Goal: Task Accomplishment & Management: Manage account settings

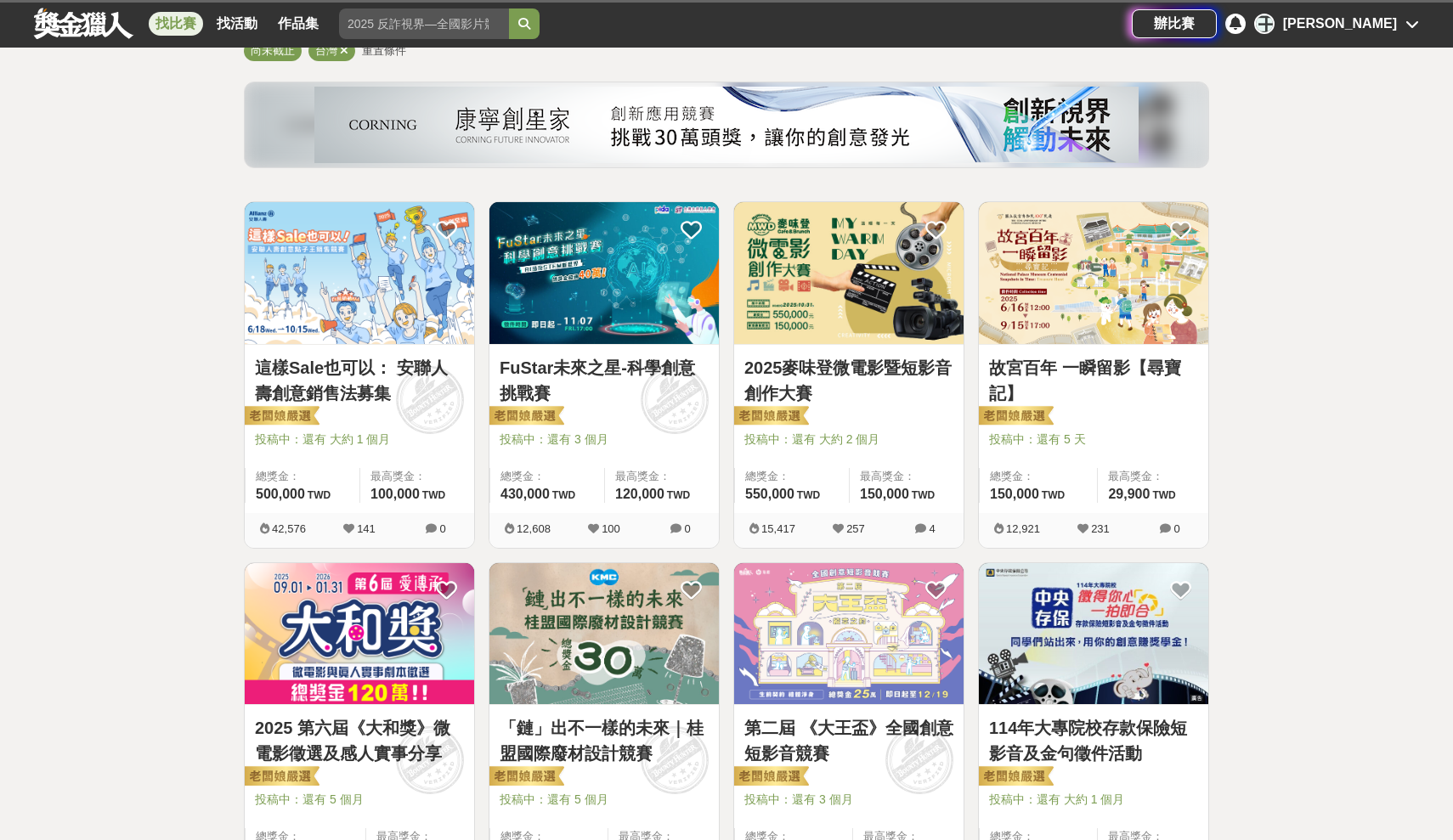
scroll to position [174, 0]
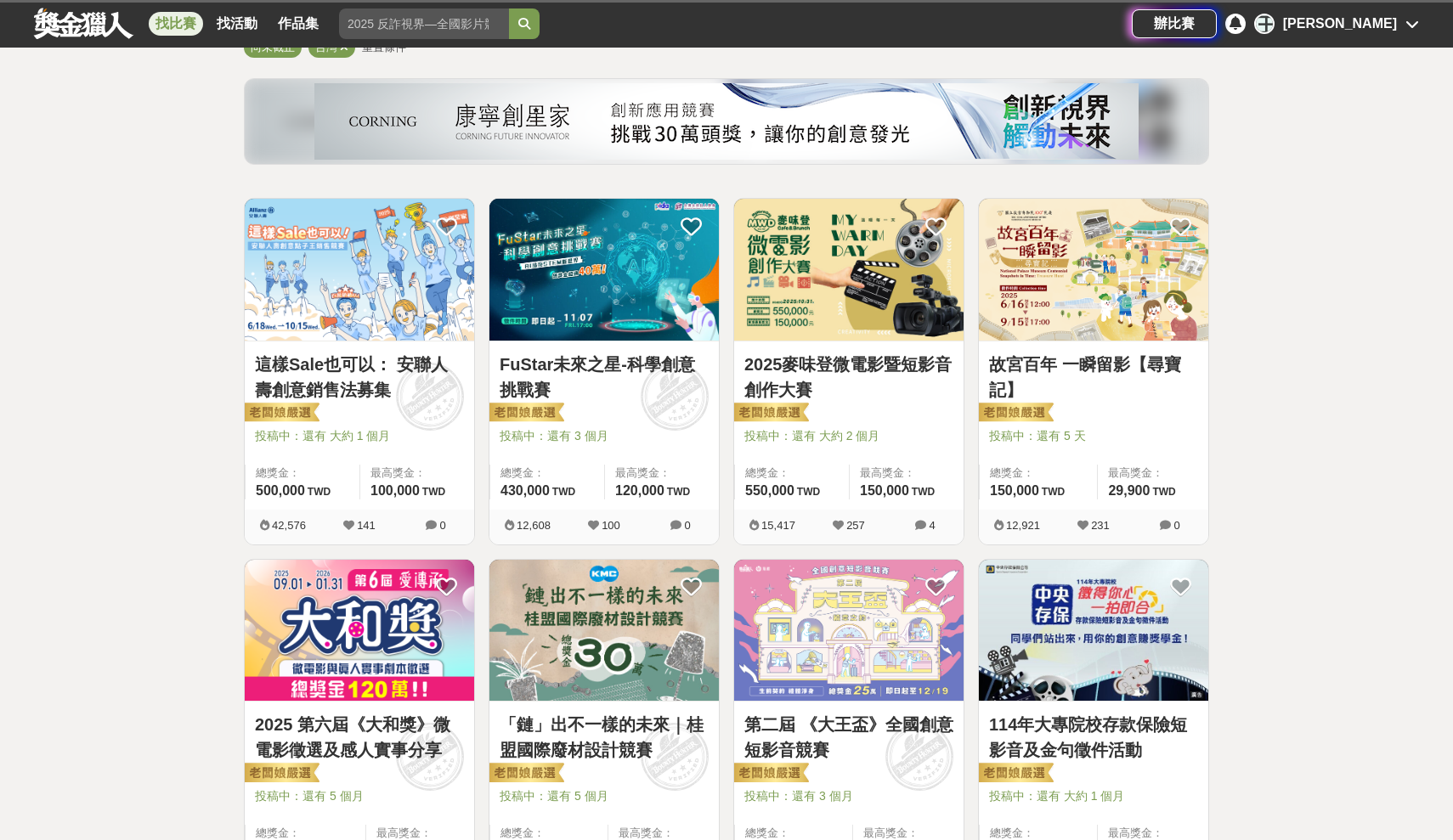
click at [374, 371] on link "這樣Sale也可以： 安聯人壽創意銷售法募集" at bounding box center [359, 377] width 209 height 51
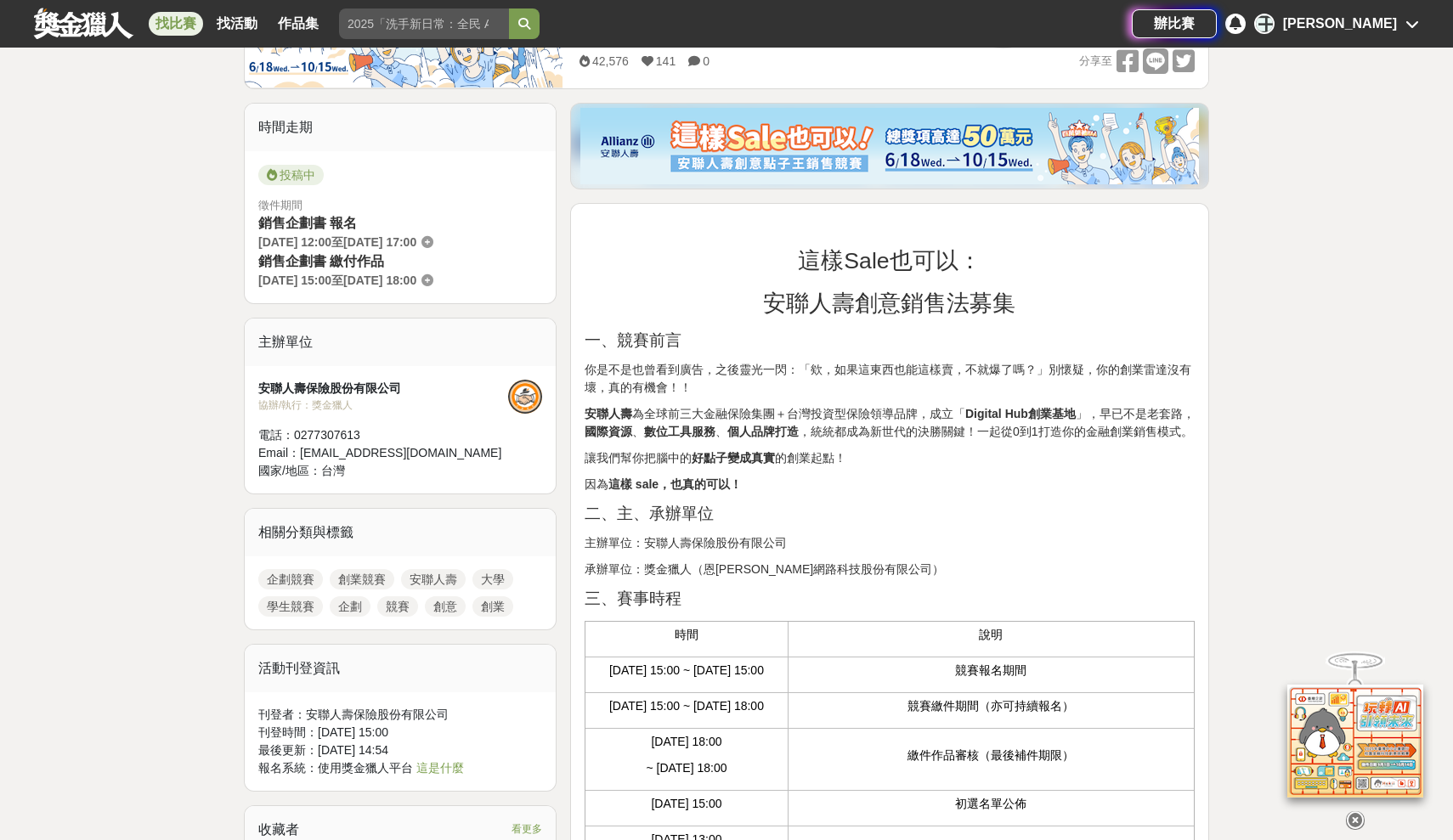
scroll to position [1, 0]
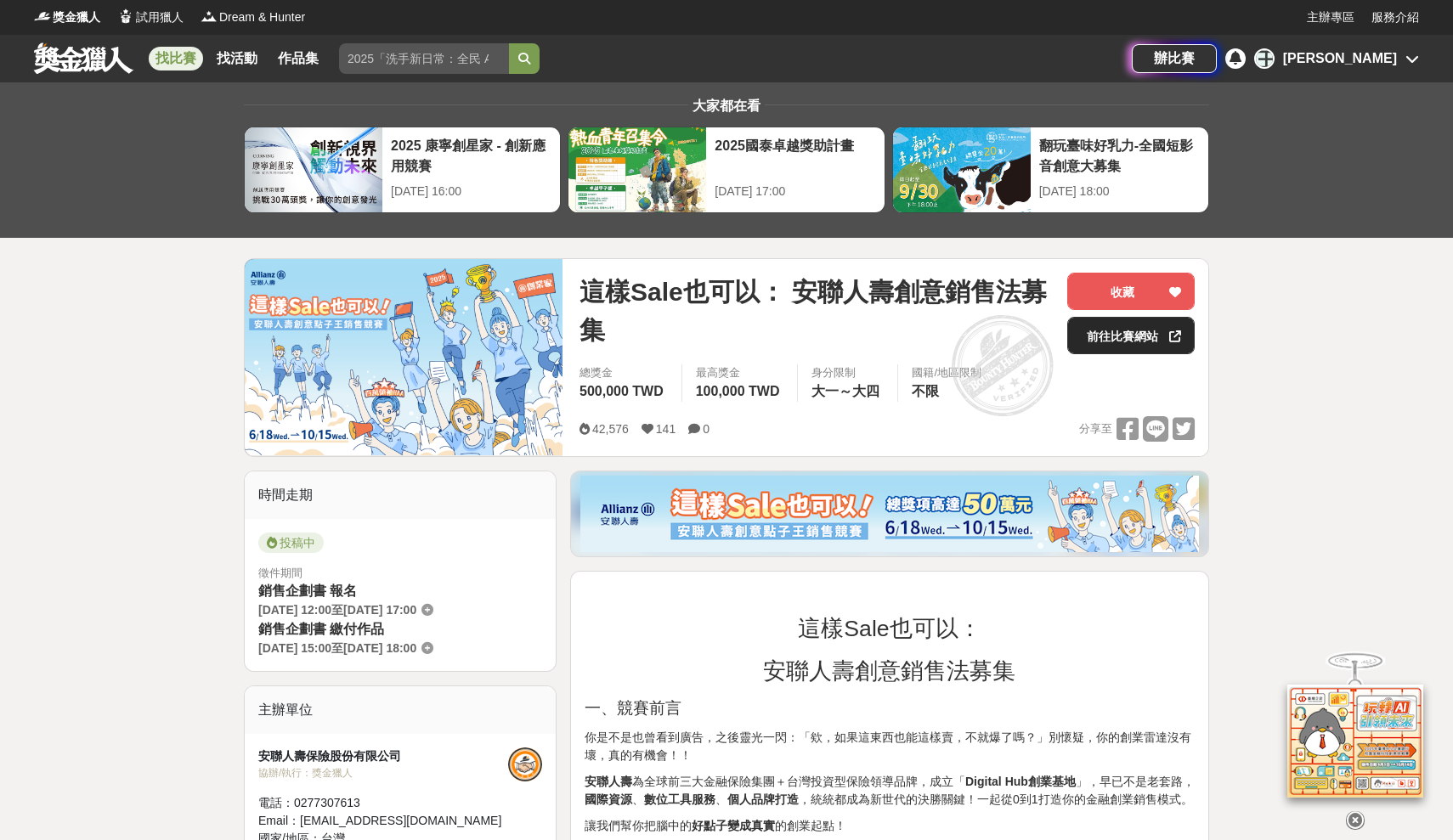
click at [1119, 337] on link "前往比賽網站" at bounding box center [1130, 335] width 128 height 37
click at [1358, 52] on div "[PERSON_NAME]" at bounding box center [1339, 58] width 114 height 20
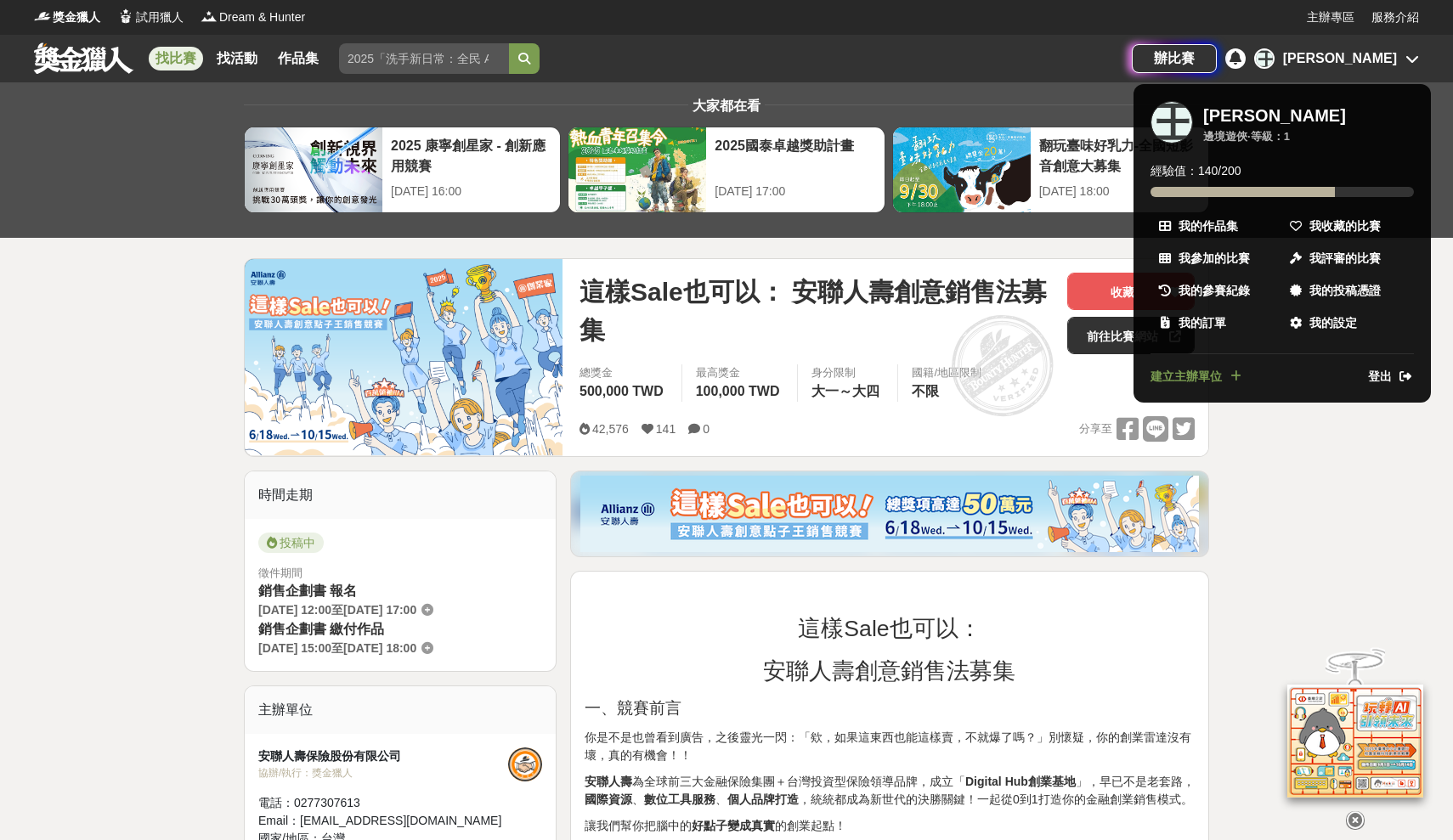
click at [1251, 118] on div "[PERSON_NAME]" at bounding box center [1274, 115] width 142 height 20
click at [1244, 118] on div "[PERSON_NAME]" at bounding box center [1274, 115] width 142 height 20
click at [1342, 320] on span "我的設定" at bounding box center [1332, 323] width 48 height 18
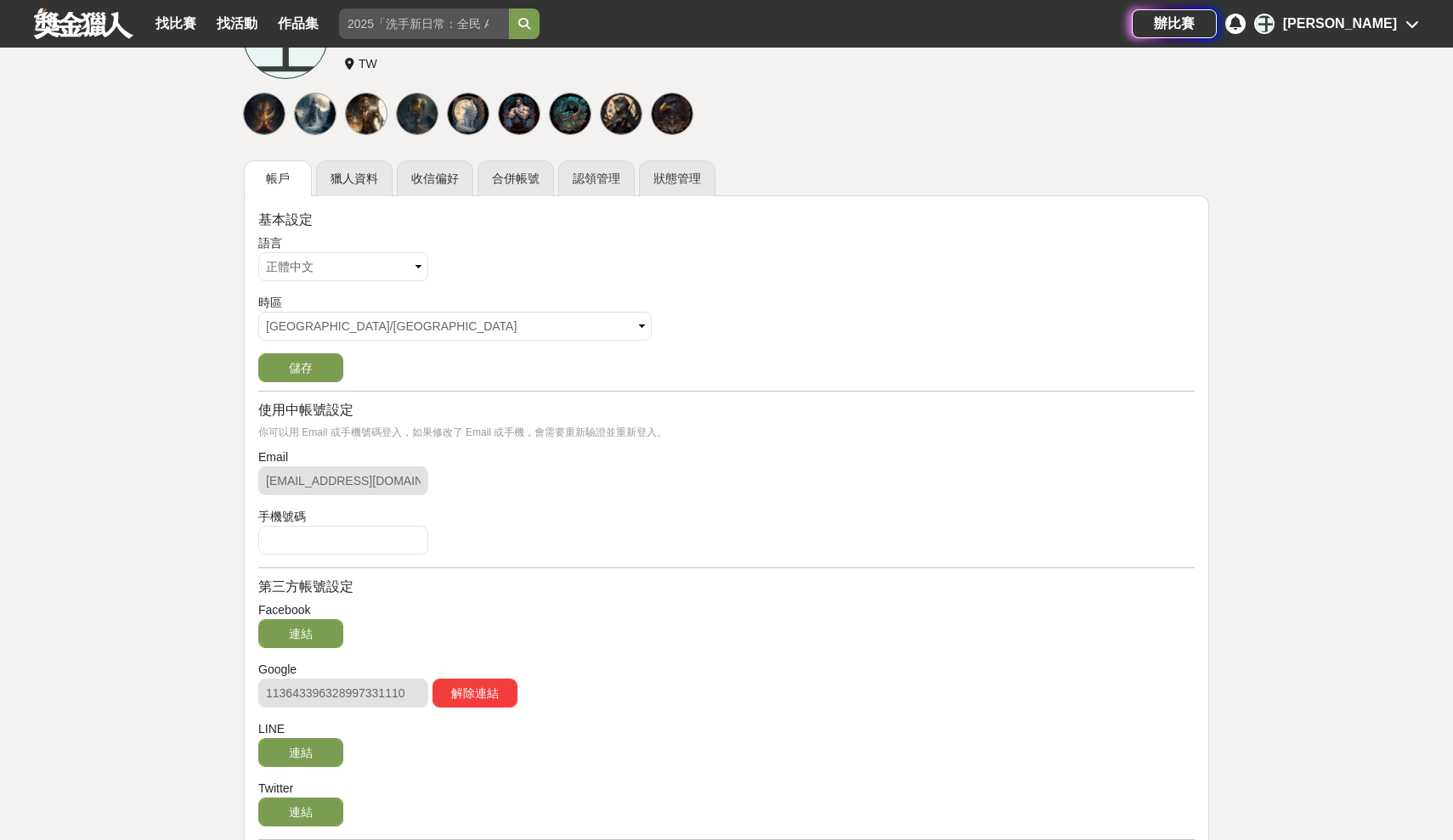
scroll to position [176, 0]
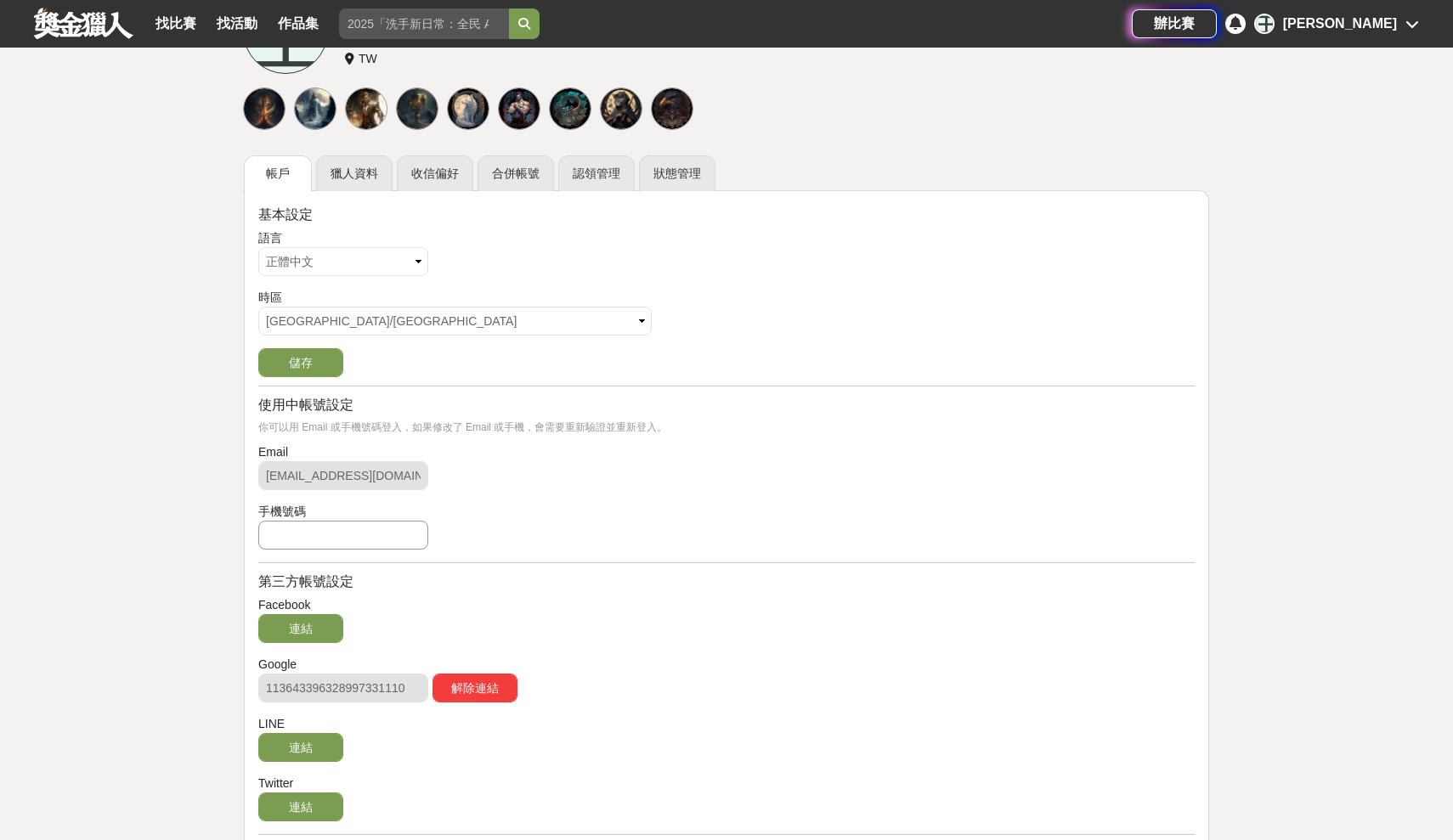
click at [325, 524] on input "text" at bounding box center [344, 535] width 170 height 29
type input "0911298896"
click at [462, 534] on button "新增" at bounding box center [475, 535] width 85 height 29
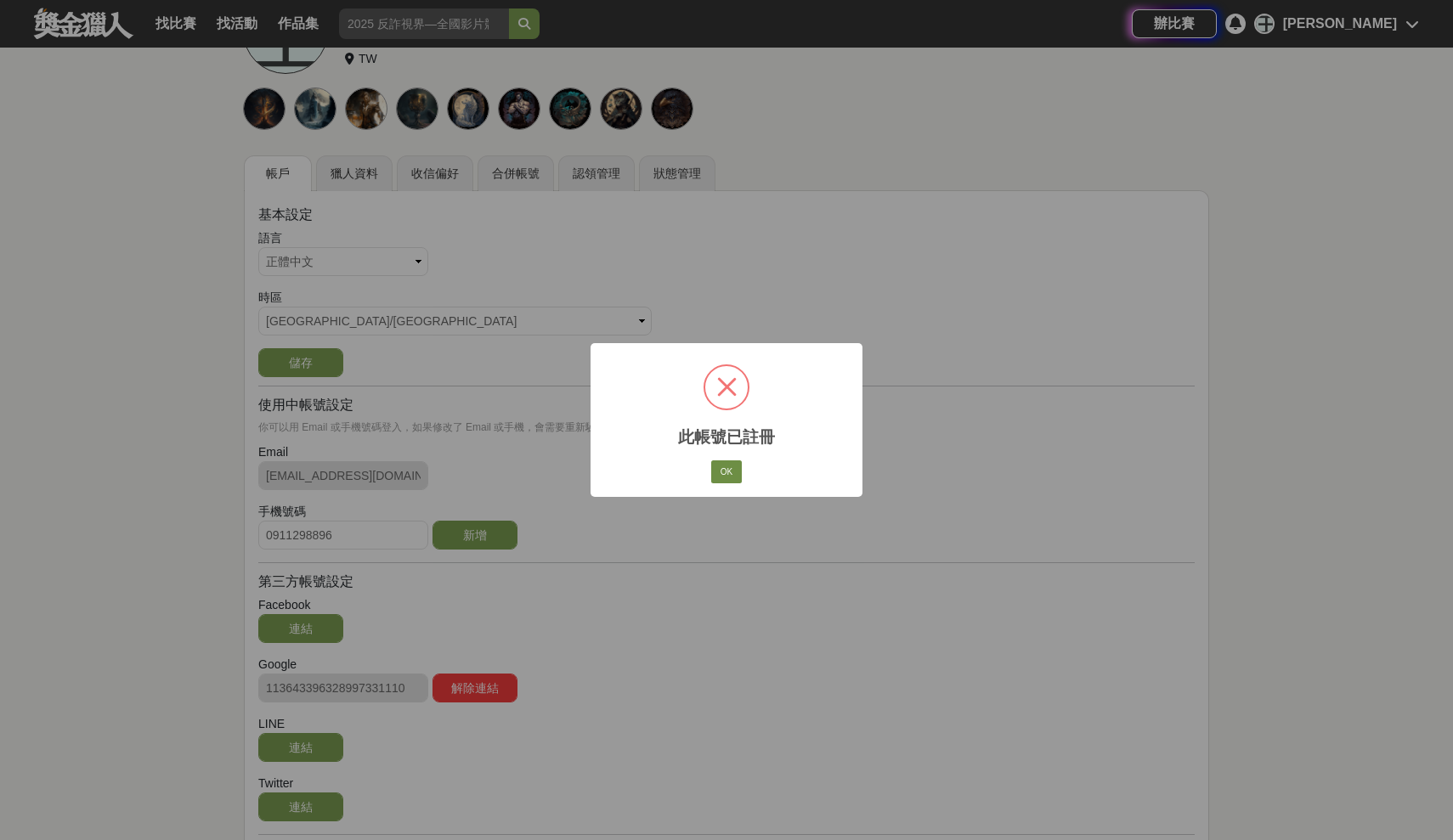
click at [725, 468] on button "OK" at bounding box center [726, 472] width 30 height 23
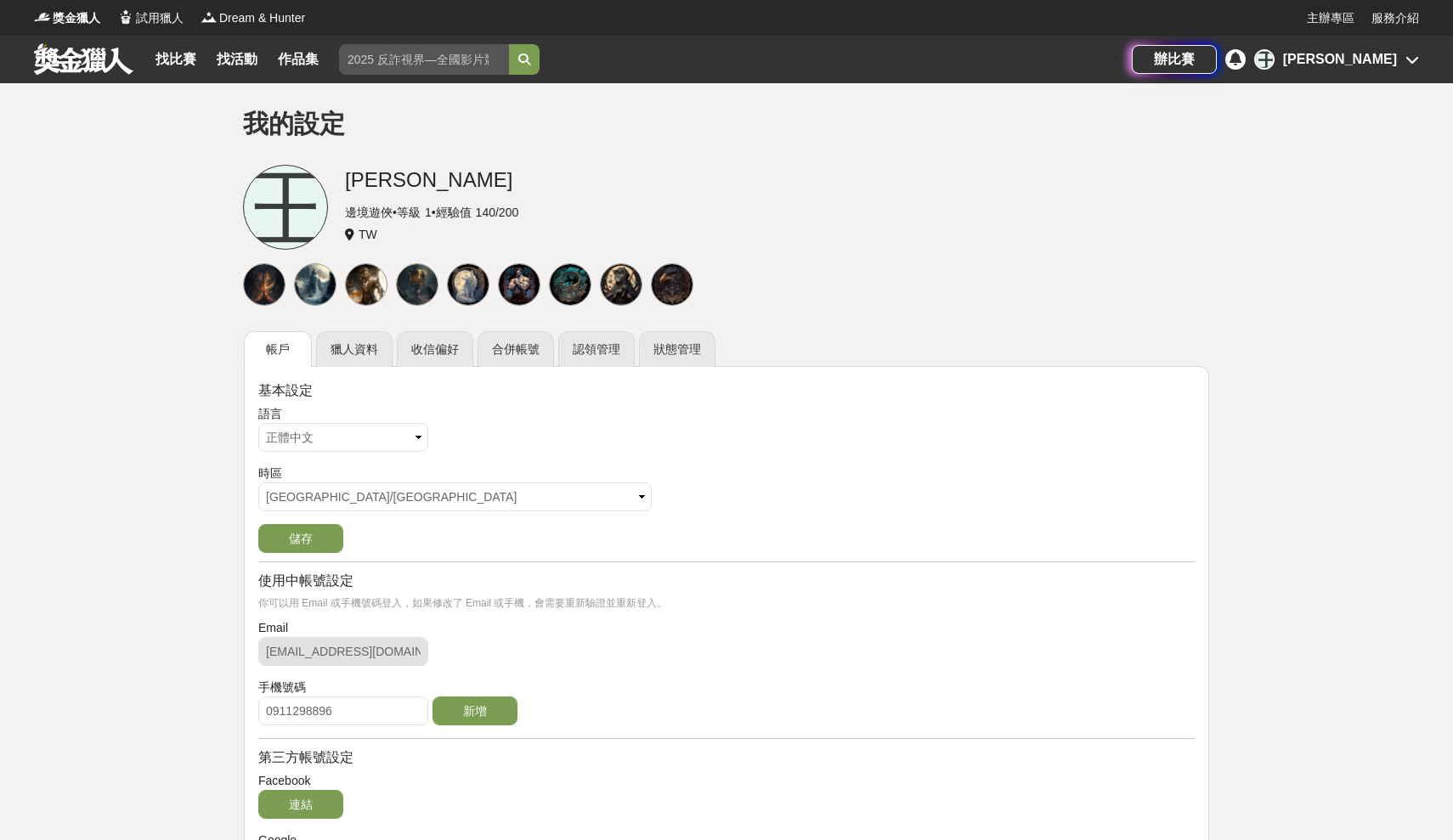
scroll to position [0, 0]
click at [348, 358] on link "獵人資料" at bounding box center [354, 349] width 76 height 36
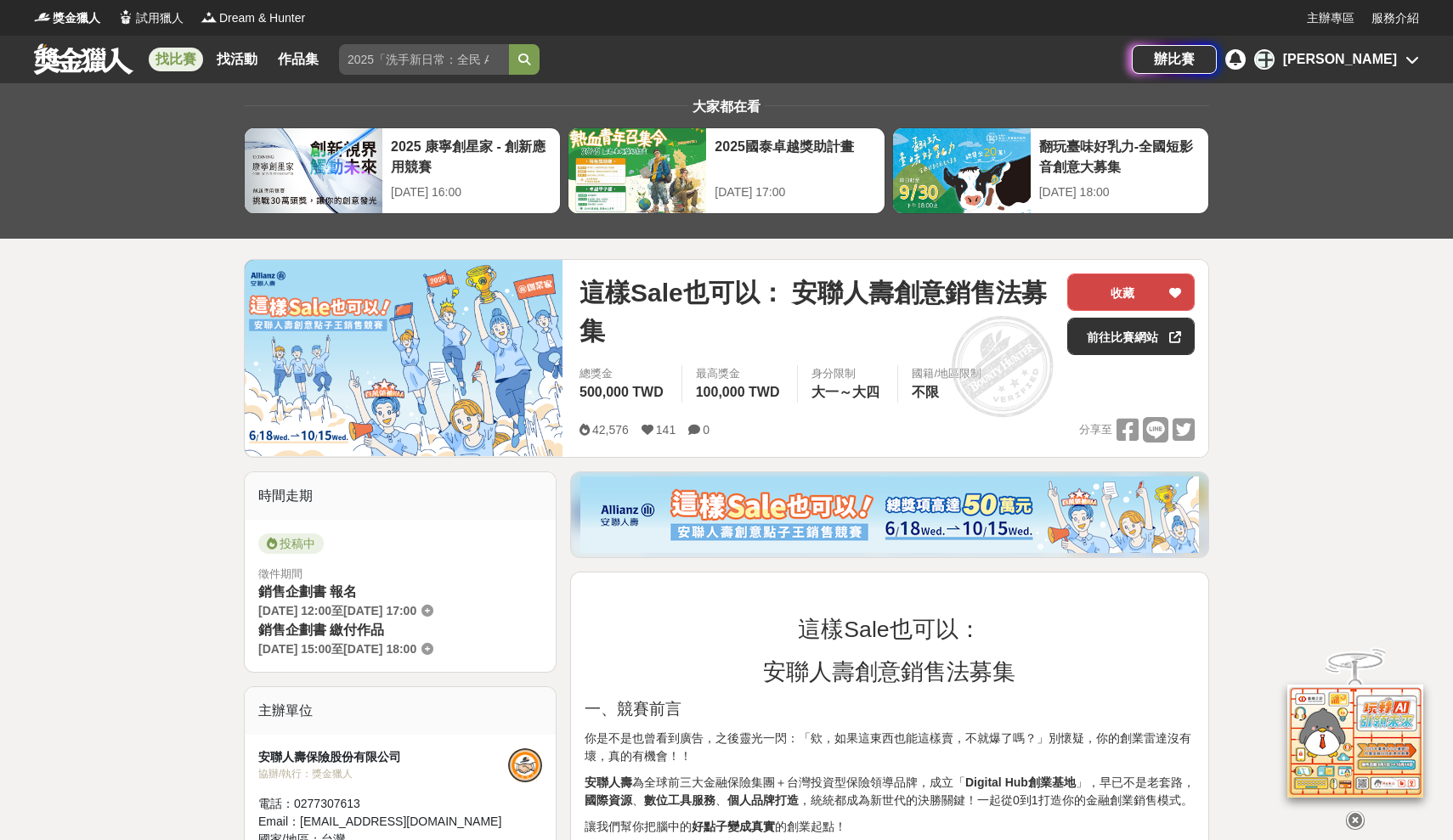
click at [1179, 298] on icon at bounding box center [1175, 293] width 12 height 12
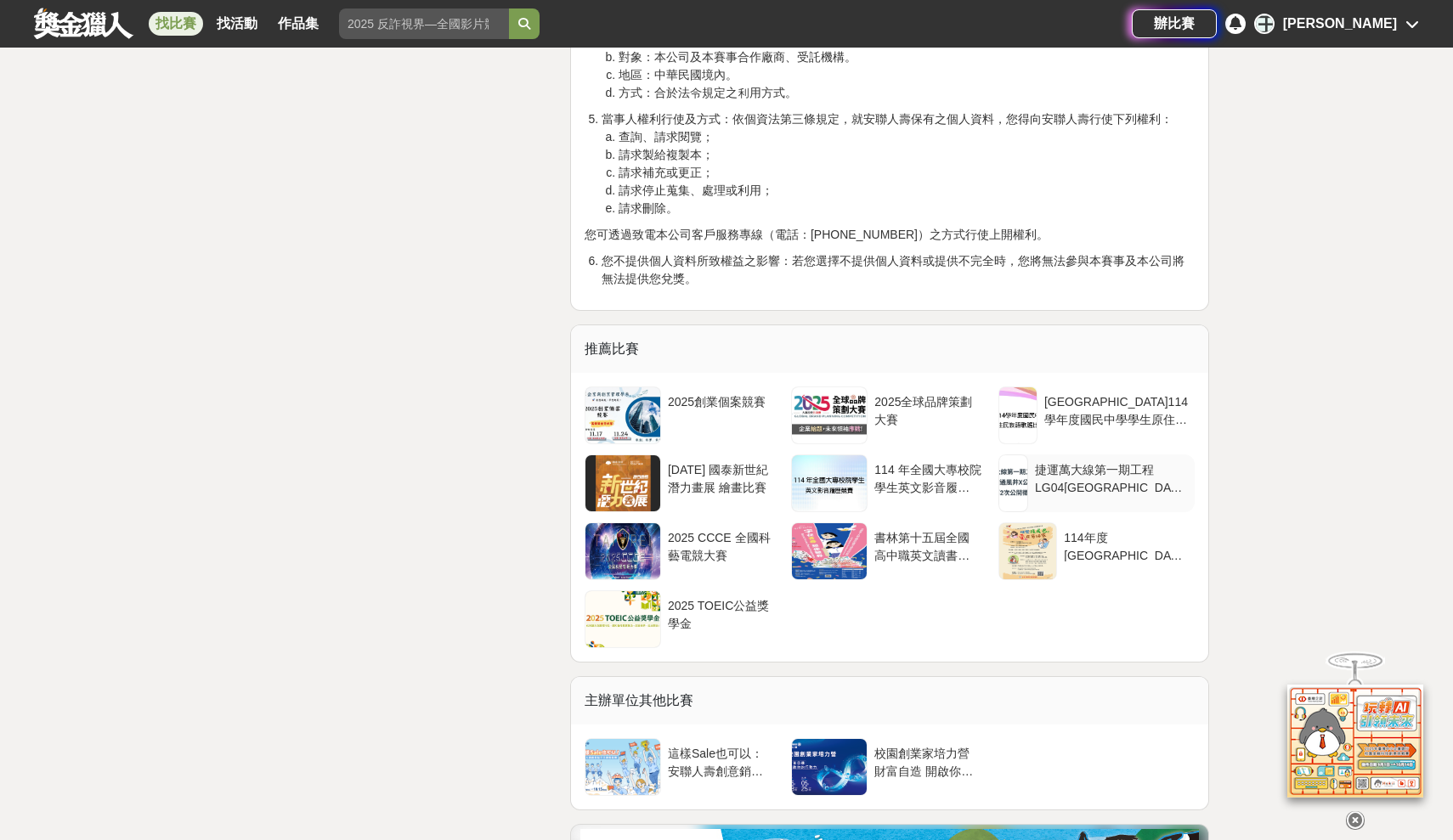
scroll to position [4249, 0]
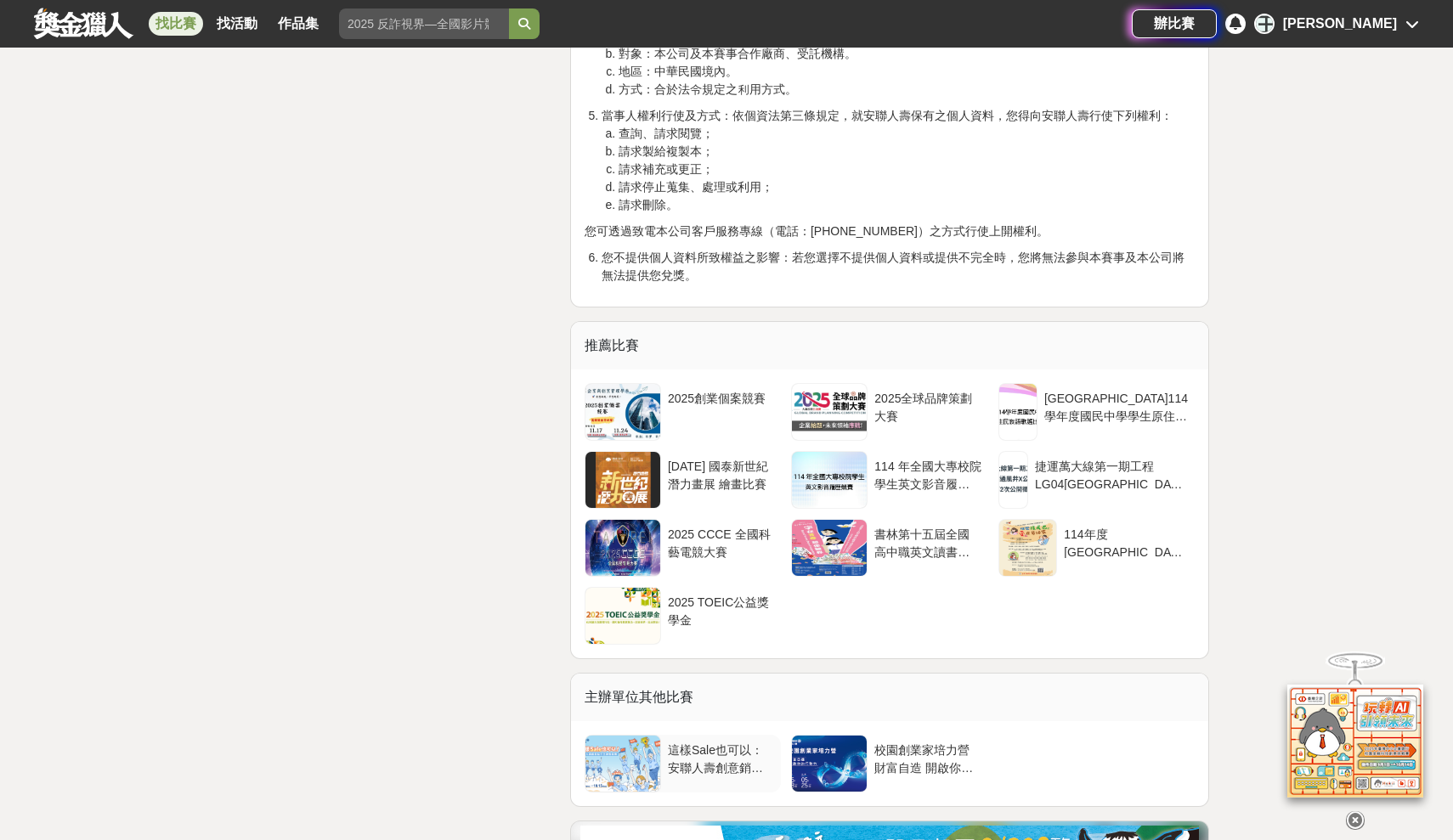
click at [632, 784] on div at bounding box center [622, 764] width 75 height 56
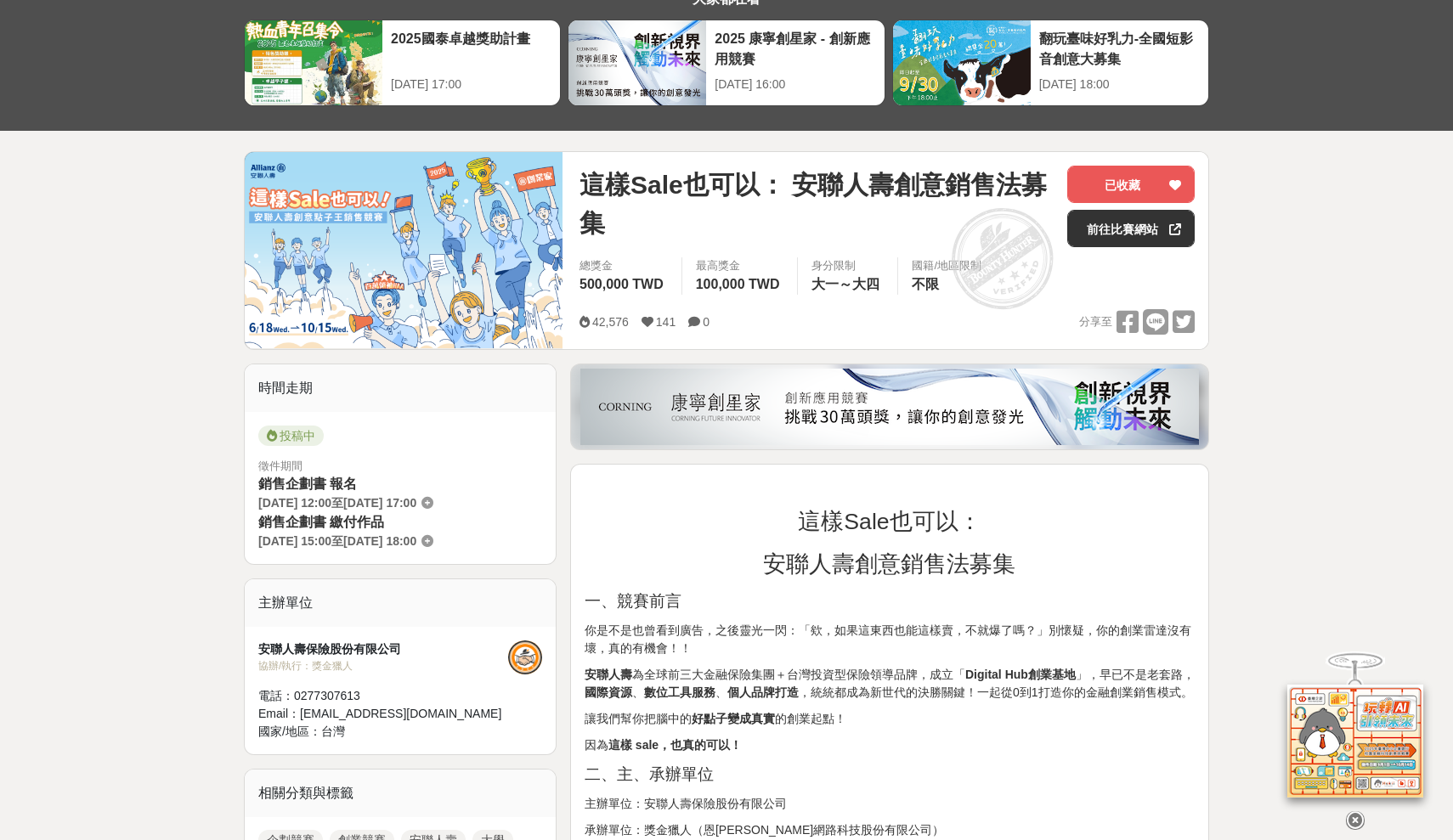
scroll to position [156, 0]
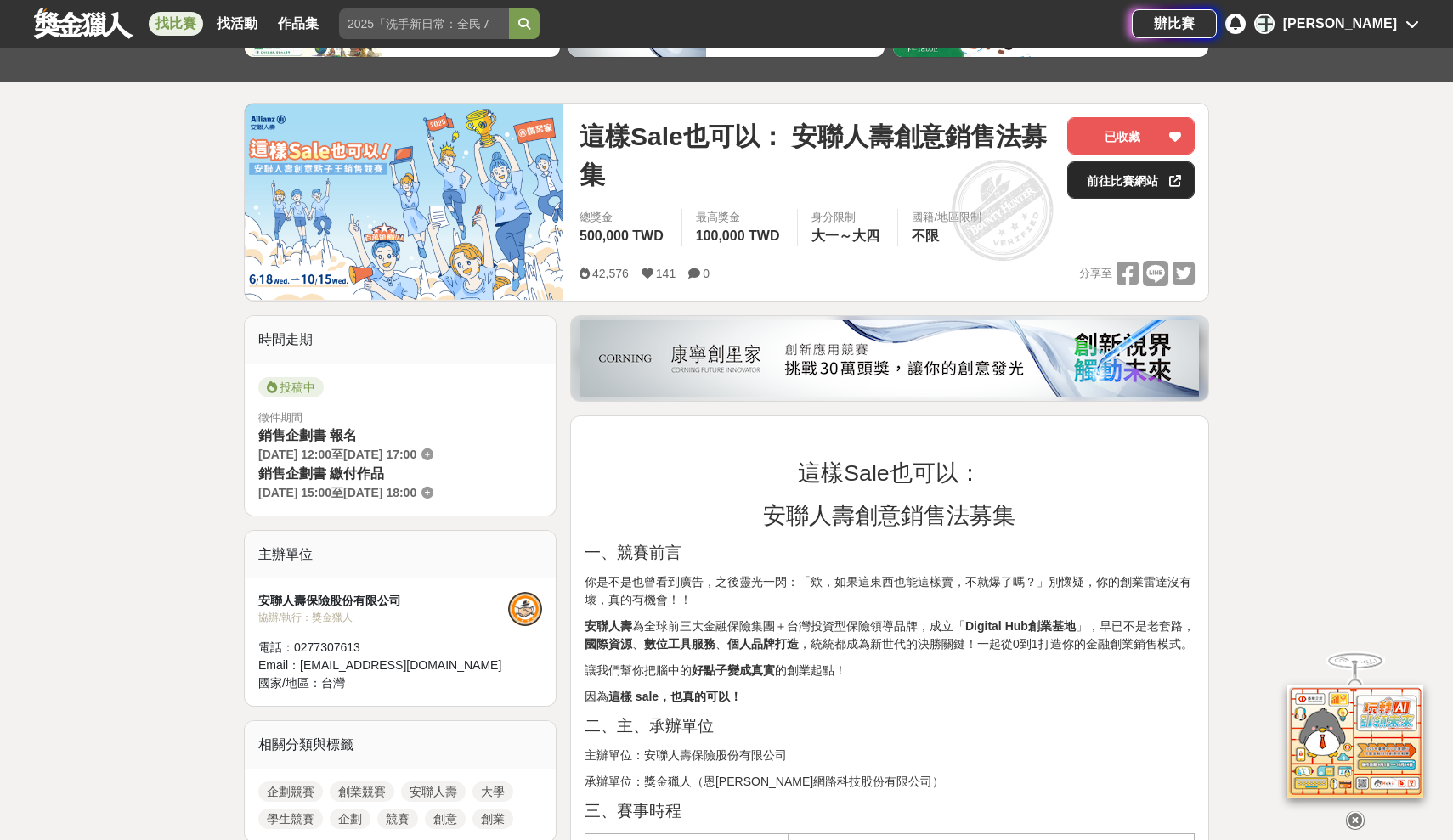
click at [1117, 174] on link "前往比賽網站" at bounding box center [1130, 180] width 128 height 37
